Goal: Information Seeking & Learning: Check status

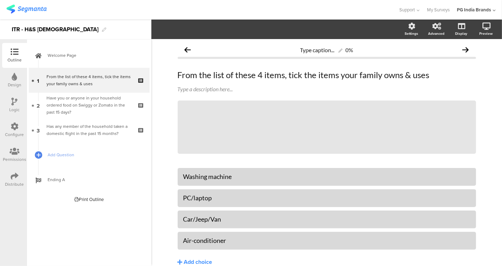
click at [45, 11] on img at bounding box center [26, 9] width 40 height 9
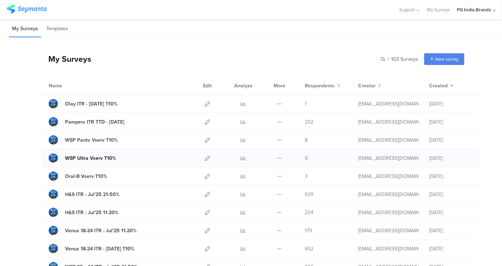
click at [105, 157] on div "WSP Ultra Vserv T10%" at bounding box center [90, 157] width 51 height 7
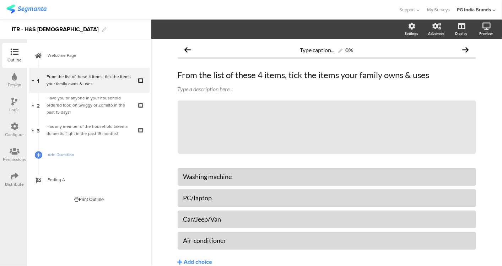
click at [31, 12] on img at bounding box center [26, 9] width 40 height 9
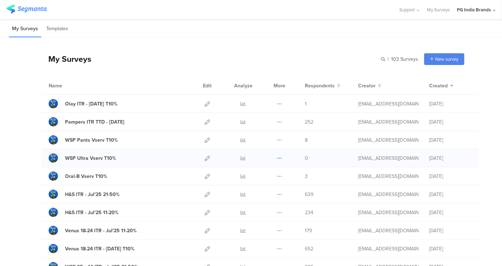
click at [276, 156] on icon at bounding box center [278, 157] width 5 height 5
click at [241, 159] on icon at bounding box center [243, 157] width 5 height 5
click at [241, 139] on icon at bounding box center [243, 139] width 5 height 5
